Goal: Task Accomplishment & Management: Manage account settings

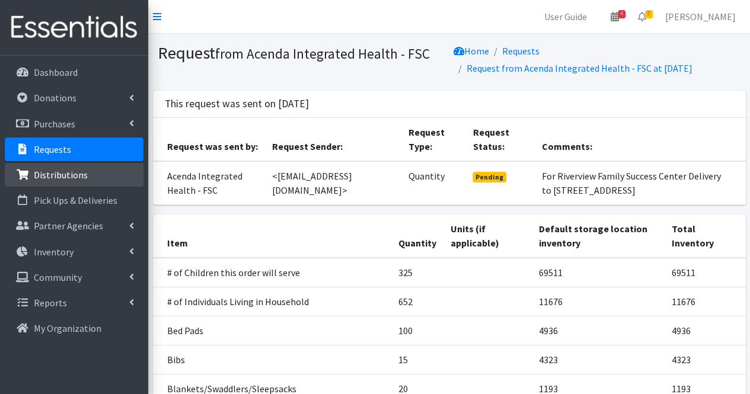
click at [69, 181] on link "Distributions" at bounding box center [74, 175] width 139 height 24
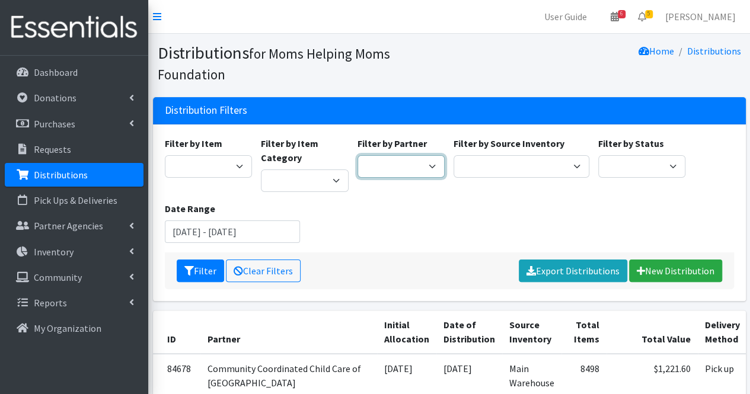
click at [410, 170] on select "Acenda Integrated Health - FSC Acenda Integrated Health - Maternal Health Alter…" at bounding box center [402, 166] width 88 height 23
select select "1706"
click at [358, 155] on select "Acenda Integrated Health - FSC Acenda Integrated Health - Maternal Health Alter…" at bounding box center [402, 166] width 88 height 23
click at [203, 273] on button "Filter" at bounding box center [200, 271] width 47 height 23
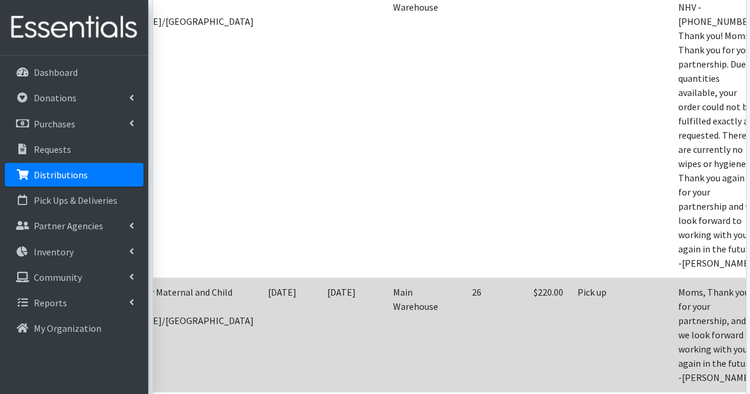
scroll to position [388, 0]
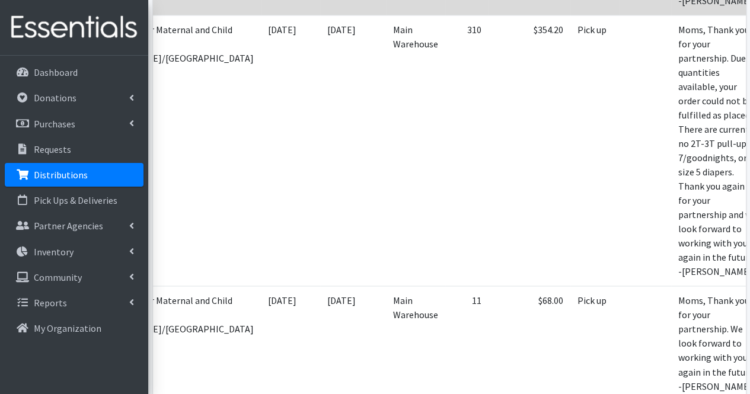
scroll to position [754, 0]
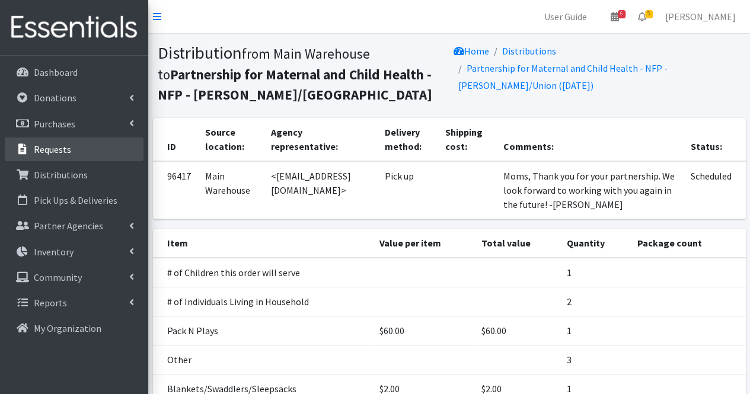
click at [78, 161] on li "Requests" at bounding box center [74, 151] width 139 height 26
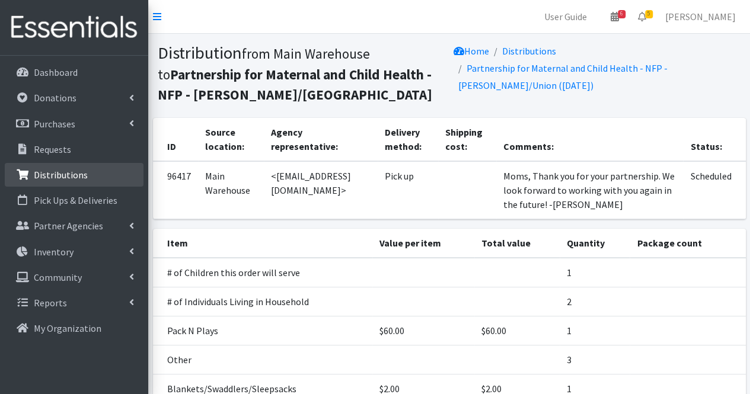
click at [85, 184] on link "Distributions" at bounding box center [74, 175] width 139 height 24
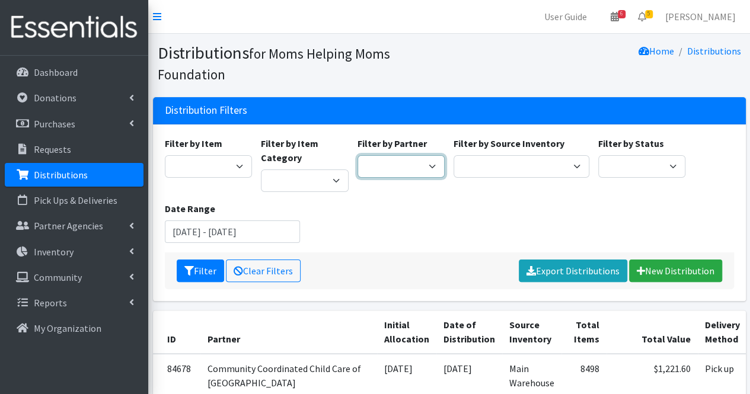
click at [387, 175] on select "Acenda Integrated Health - FSC Acenda Integrated Health - Maternal Health Alter…" at bounding box center [402, 166] width 88 height 23
select select "1706"
click at [358, 155] on select "Acenda Integrated Health - FSC Acenda Integrated Health - Maternal Health Alter…" at bounding box center [402, 166] width 88 height 23
click at [212, 267] on button "Filter" at bounding box center [200, 271] width 47 height 23
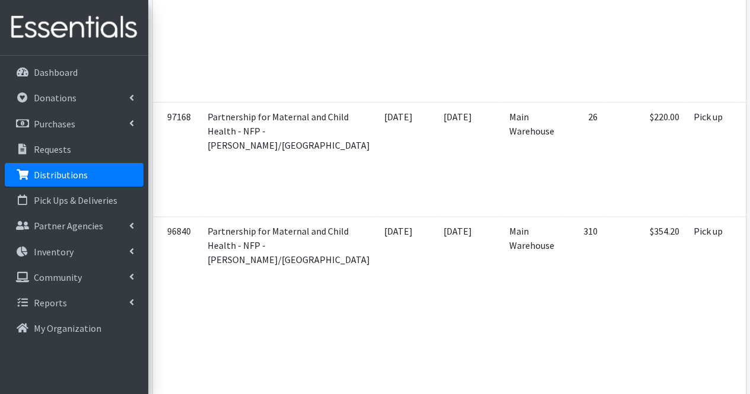
scroll to position [0, 116]
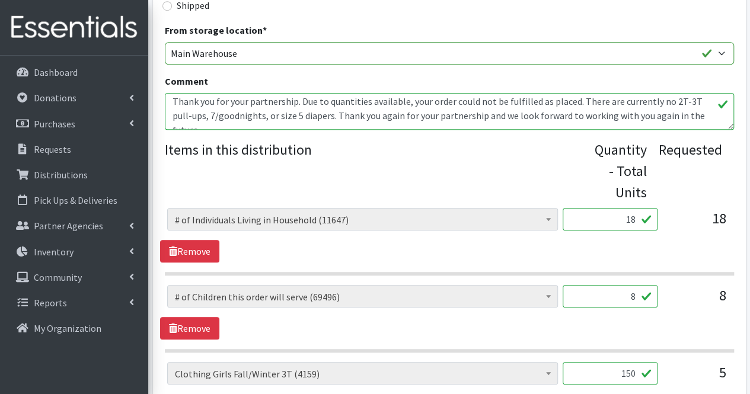
scroll to position [17, 0]
click at [329, 120] on textarea "Moms, Thank you for your partnership. Due to quantities available, your order c…" at bounding box center [449, 111] width 569 height 37
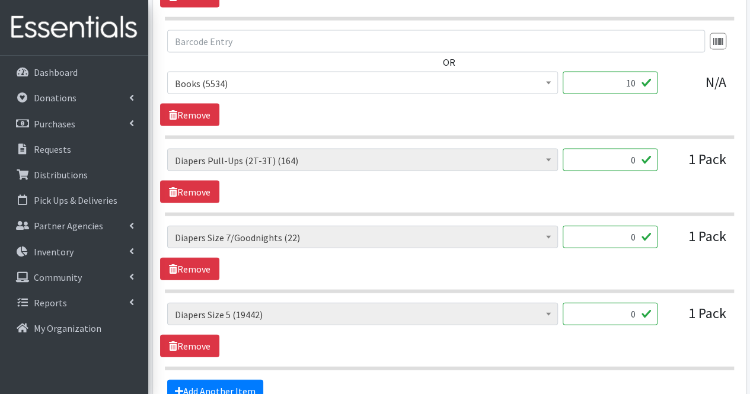
scroll to position [1323, 0]
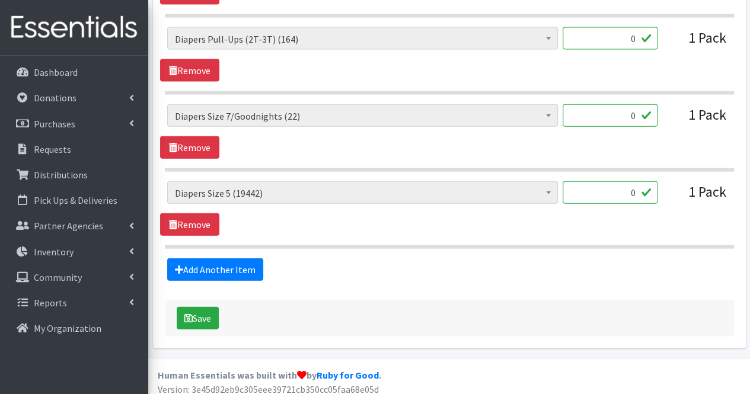
type textarea "Moms, Thank you for your partnership. Due to quantities available, your order c…"
click at [637, 187] on input "0" at bounding box center [610, 192] width 95 height 23
type input "51"
click at [197, 139] on link "Remove" at bounding box center [189, 147] width 59 height 23
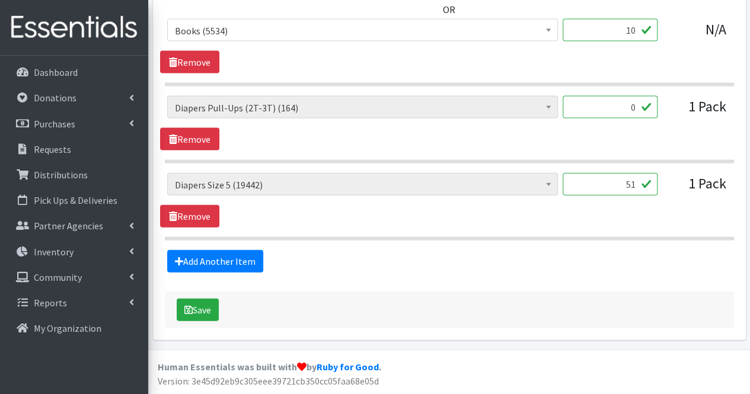
scroll to position [1247, 0]
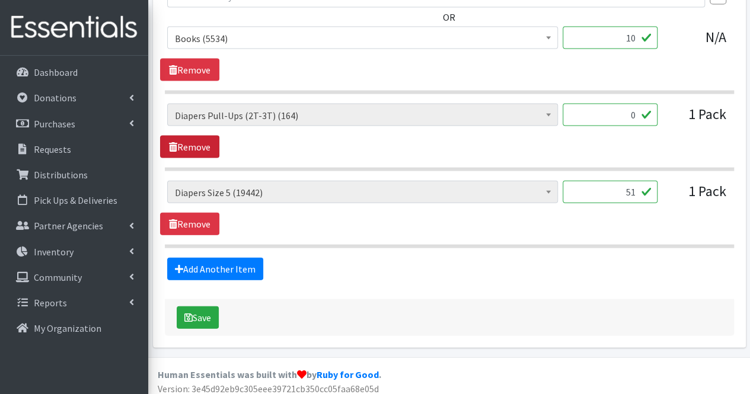
click at [197, 139] on link "Remove" at bounding box center [189, 147] width 59 height 23
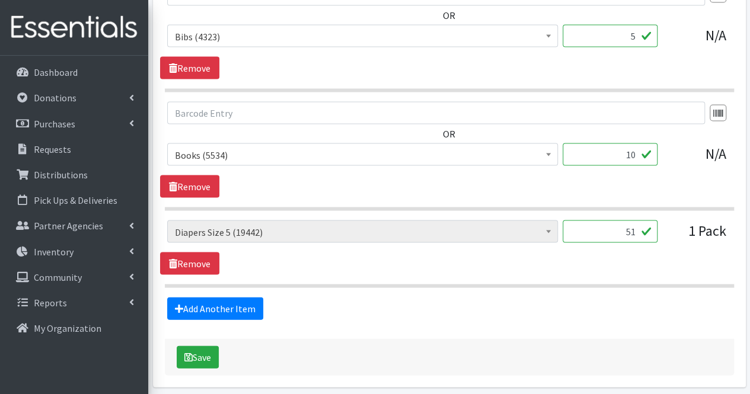
scroll to position [1170, 0]
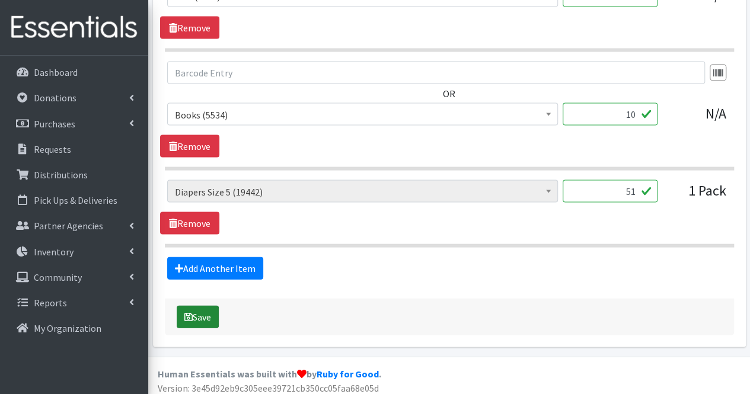
click at [206, 307] on button "Save" at bounding box center [198, 317] width 42 height 23
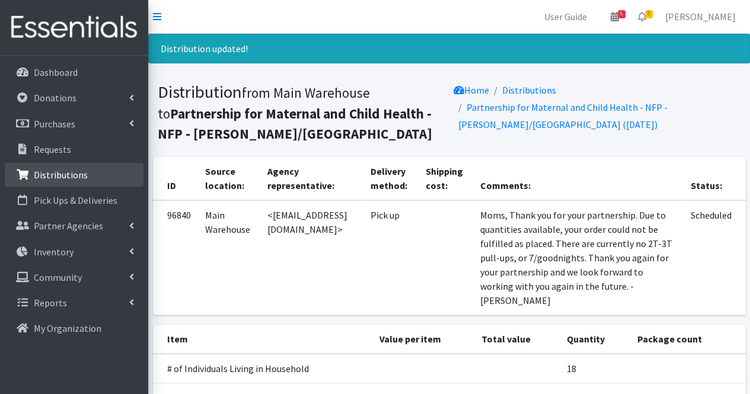
click at [61, 168] on link "Distributions" at bounding box center [74, 175] width 139 height 24
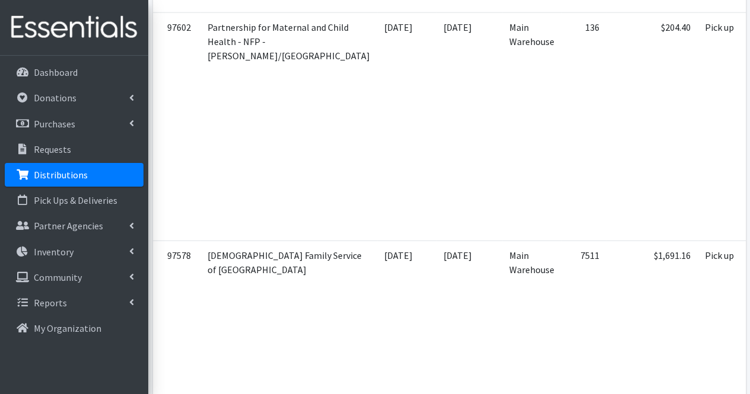
scroll to position [0, 177]
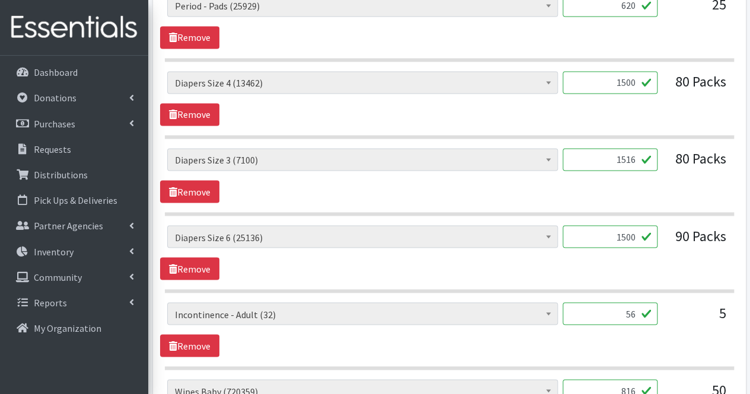
scroll to position [948, 0]
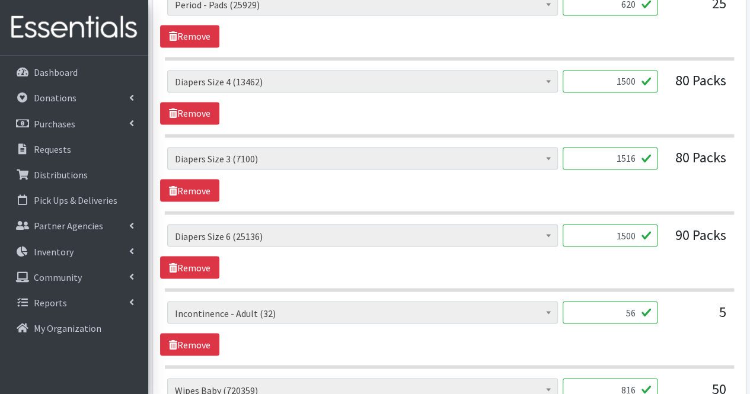
click at [635, 232] on input "1500" at bounding box center [610, 235] width 95 height 23
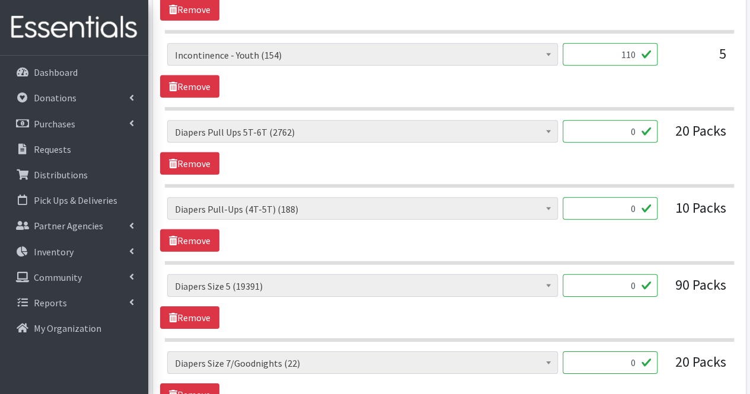
scroll to position [1675, 0]
type input "1976"
click at [629, 120] on input "0" at bounding box center [610, 131] width 95 height 23
